Goal: Browse casually

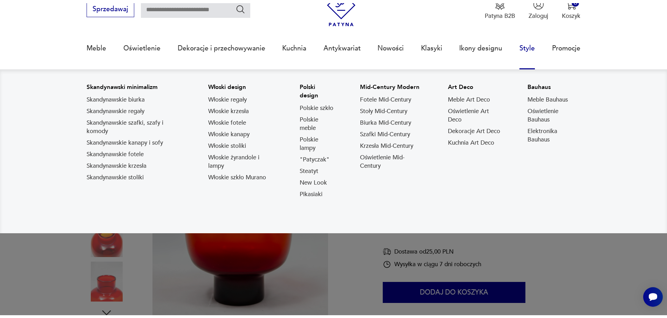
scroll to position [36, 0]
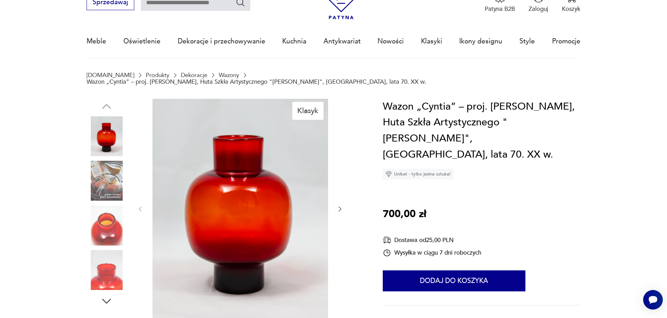
click at [341, 206] on icon "button" at bounding box center [339, 209] width 7 height 7
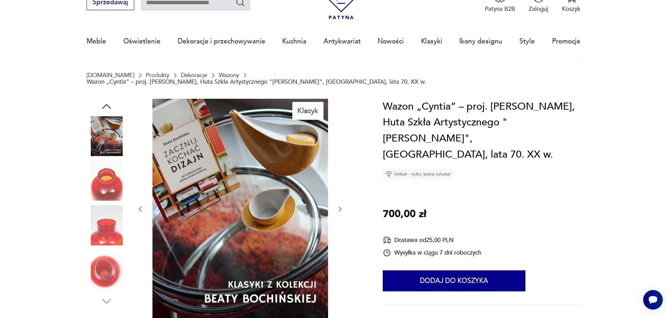
click at [341, 206] on icon "button" at bounding box center [339, 209] width 7 height 7
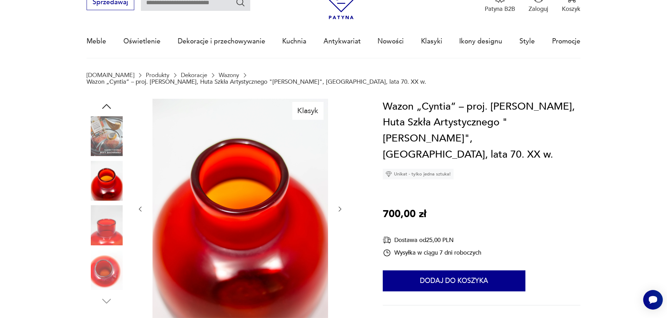
click at [341, 206] on icon "button" at bounding box center [339, 209] width 7 height 7
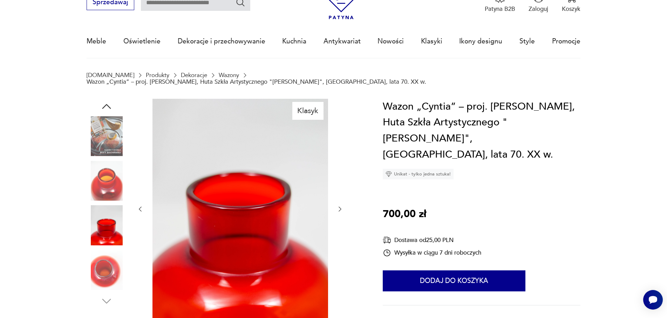
click at [341, 206] on icon "button" at bounding box center [339, 209] width 7 height 7
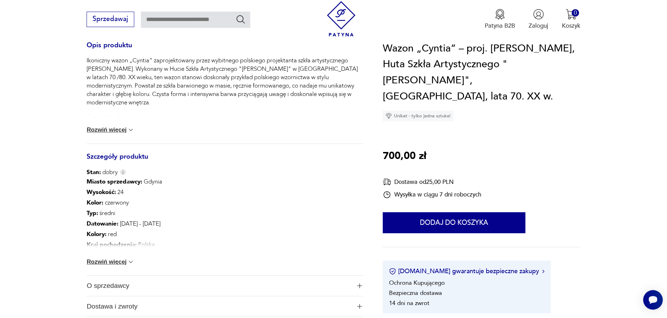
scroll to position [357, 0]
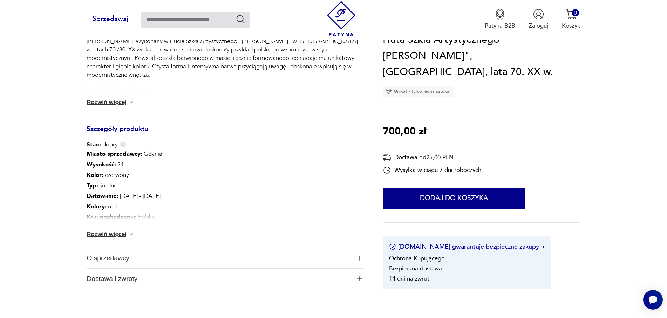
click at [128, 231] on button "Rozwiń więcej" at bounding box center [111, 234] width 48 height 7
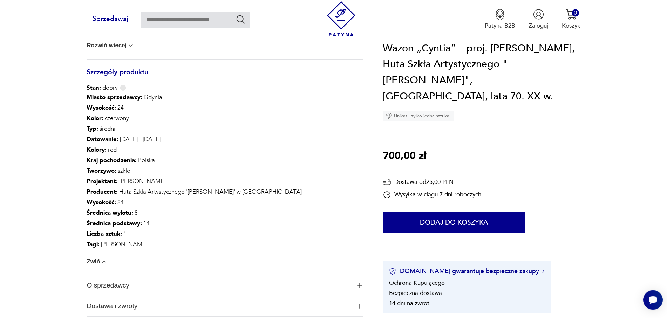
scroll to position [429, 0]
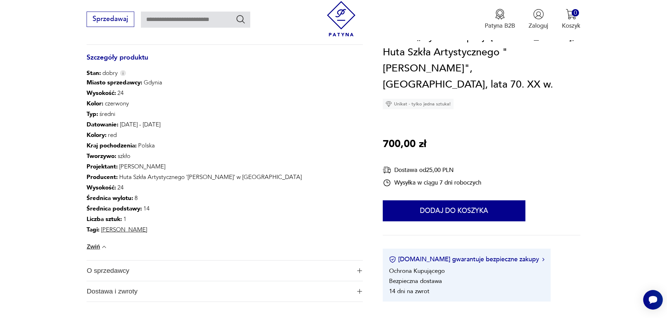
click at [359, 268] on img "button" at bounding box center [359, 270] width 5 height 5
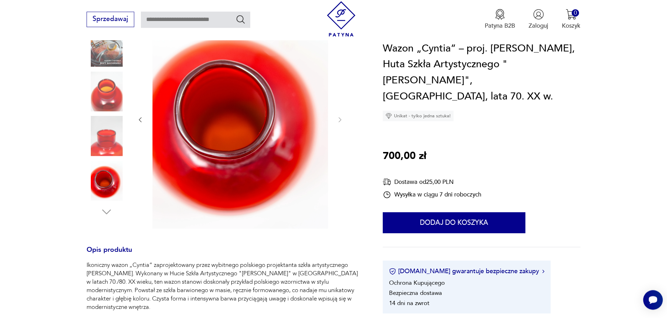
scroll to position [107, 0]
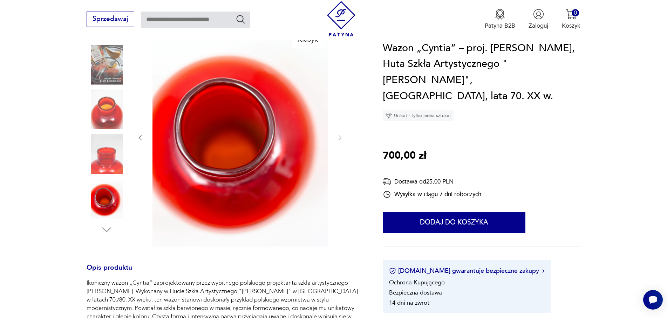
click at [141, 134] on icon "button" at bounding box center [140, 137] width 7 height 7
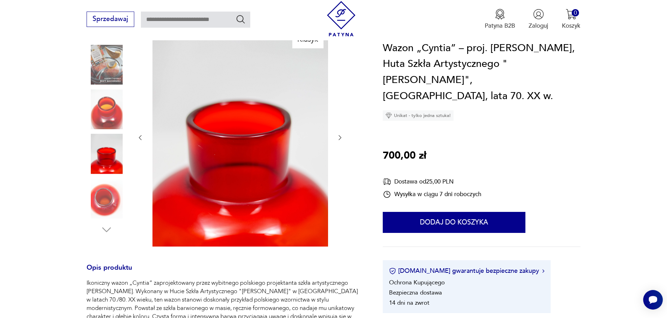
click at [142, 134] on icon "button" at bounding box center [140, 137] width 7 height 7
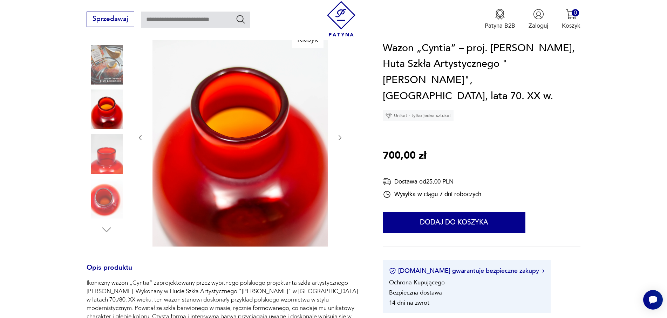
click at [142, 134] on icon "button" at bounding box center [140, 137] width 7 height 7
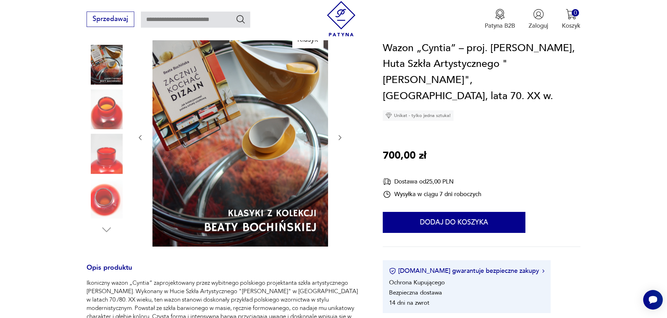
click at [142, 134] on icon "button" at bounding box center [140, 137] width 7 height 7
